Goal: Task Accomplishment & Management: Manage account settings

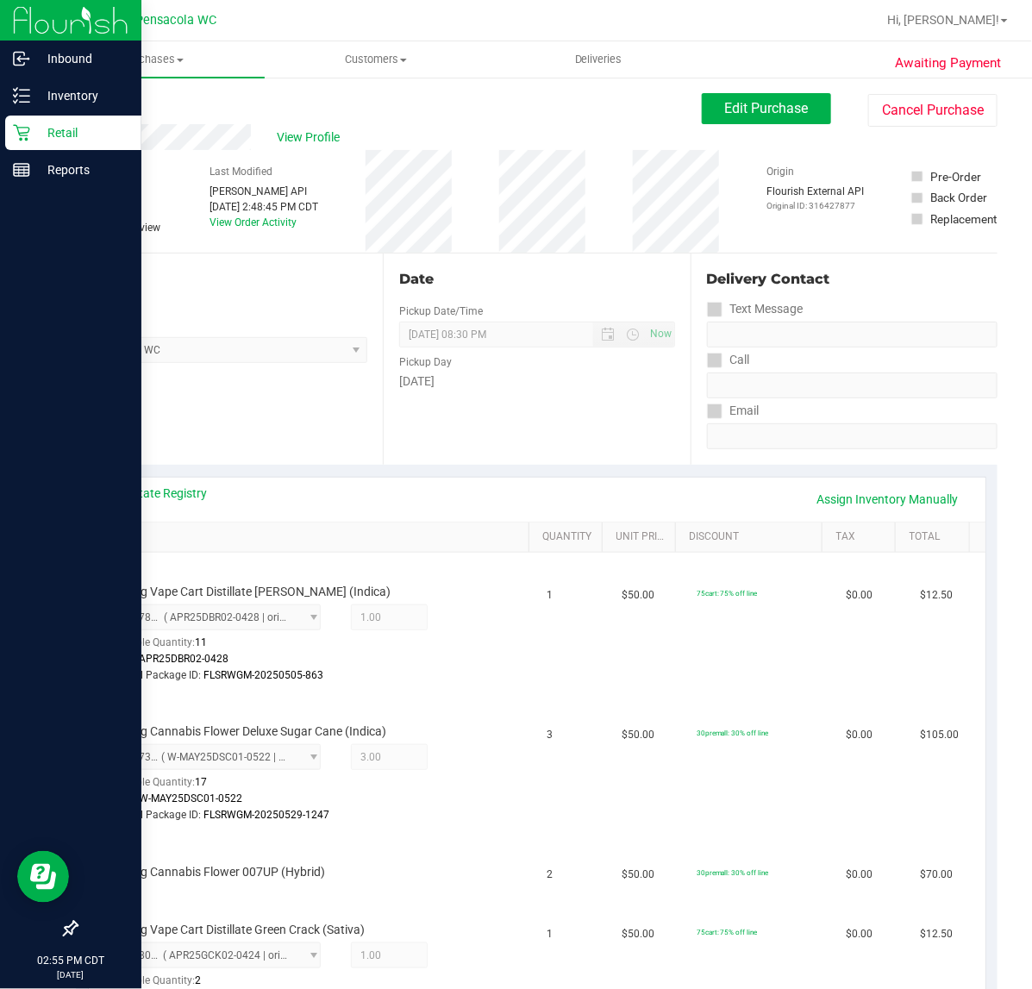
click at [16, 132] on icon at bounding box center [21, 132] width 17 height 17
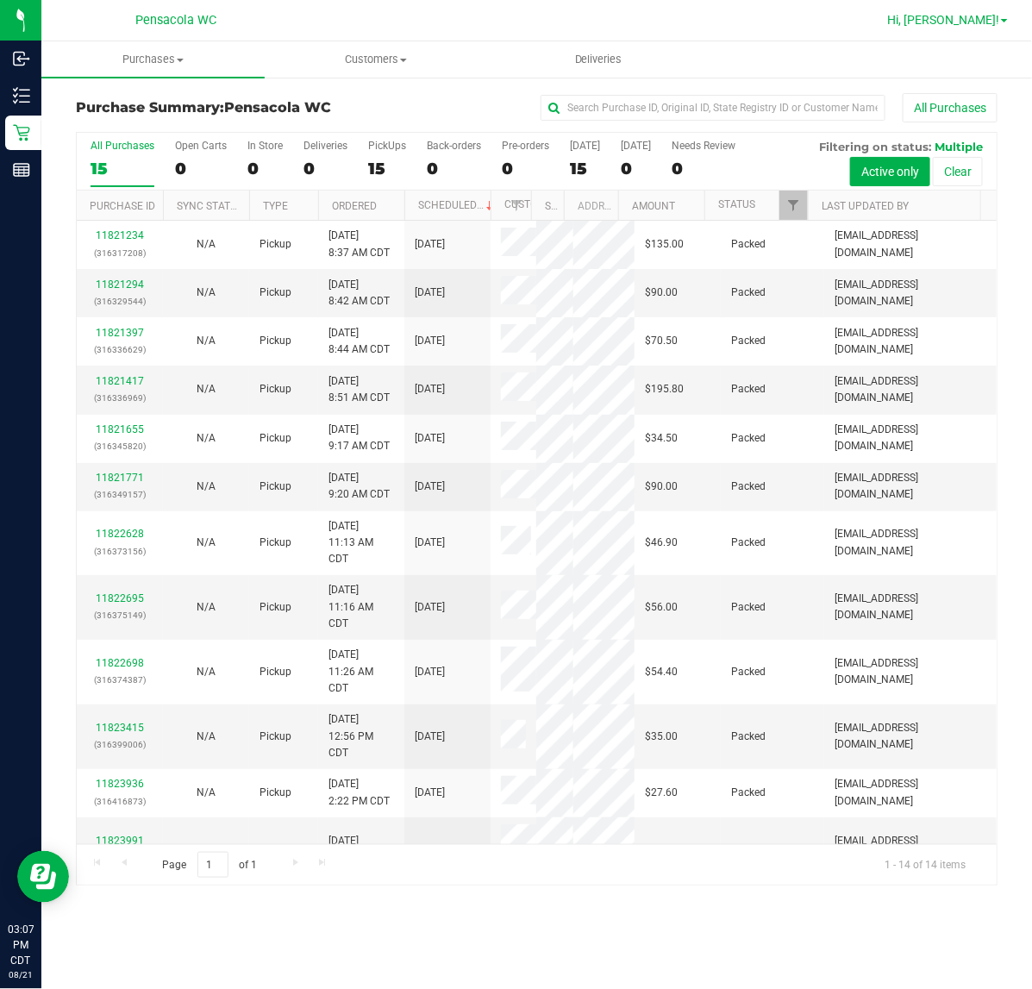
click at [976, 19] on span "Hi, [PERSON_NAME]!" at bounding box center [943, 20] width 112 height 14
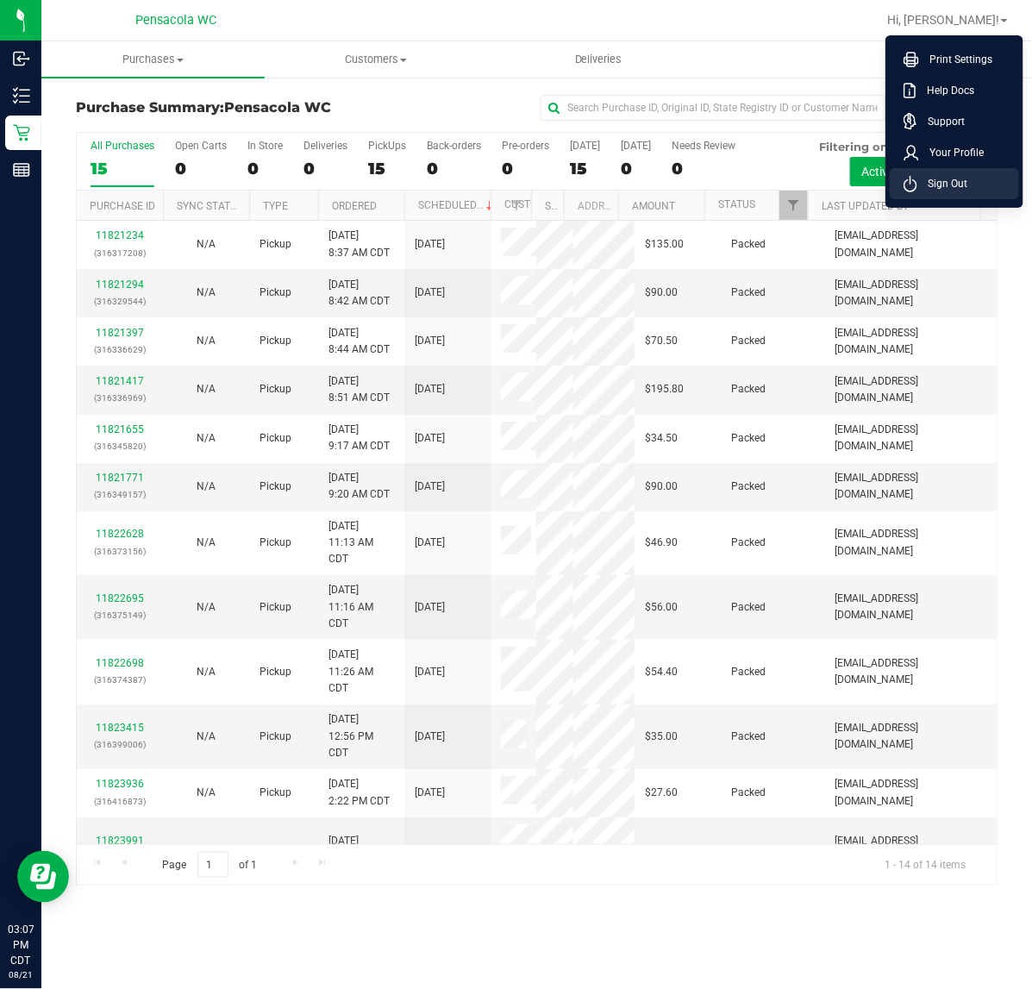
click at [945, 181] on span "Sign Out" at bounding box center [942, 183] width 50 height 17
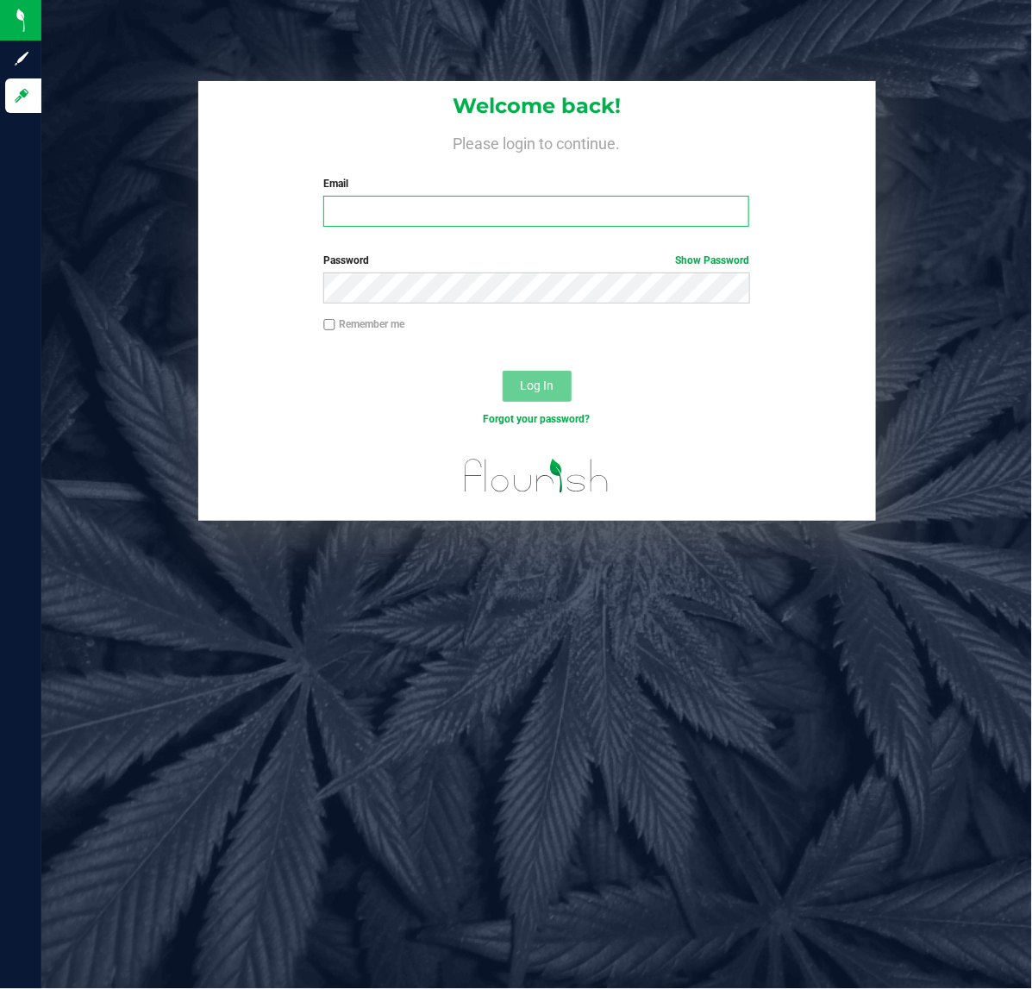
click at [461, 210] on input "Email" at bounding box center [536, 211] width 426 height 31
type input "[EMAIL_ADDRESS][DOMAIN_NAME]"
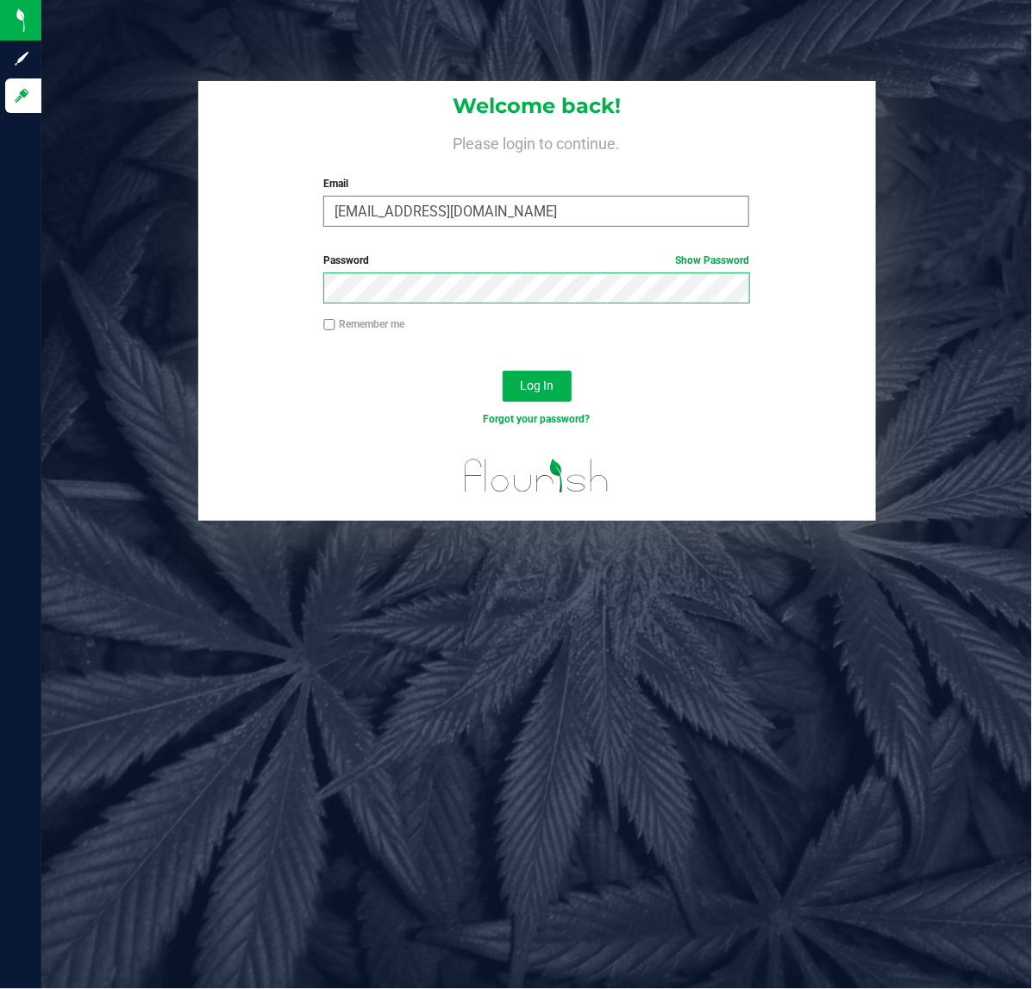
click at [503, 371] on button "Log In" at bounding box center [537, 386] width 69 height 31
